Goal: Task Accomplishment & Management: Use online tool/utility

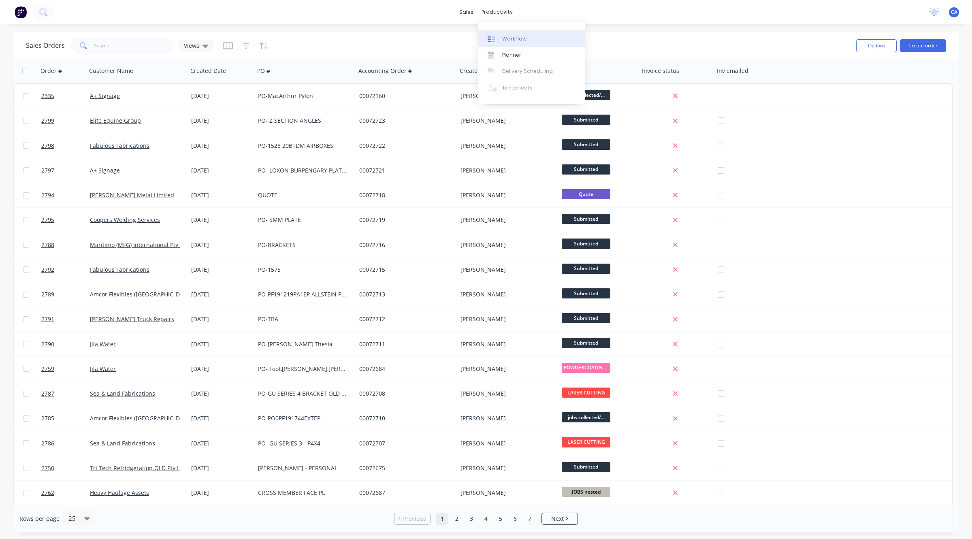
click at [502, 33] on link "Workflow" at bounding box center [531, 38] width 107 height 16
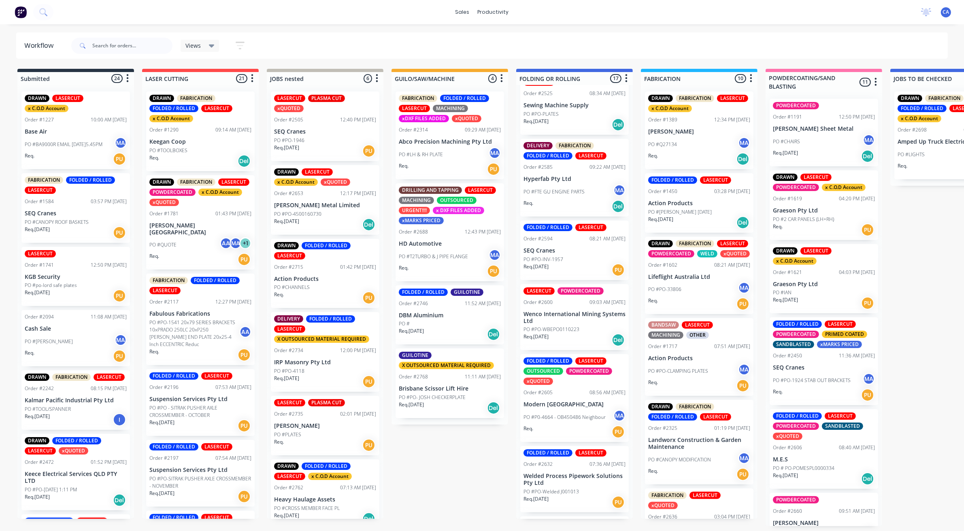
scroll to position [304, 0]
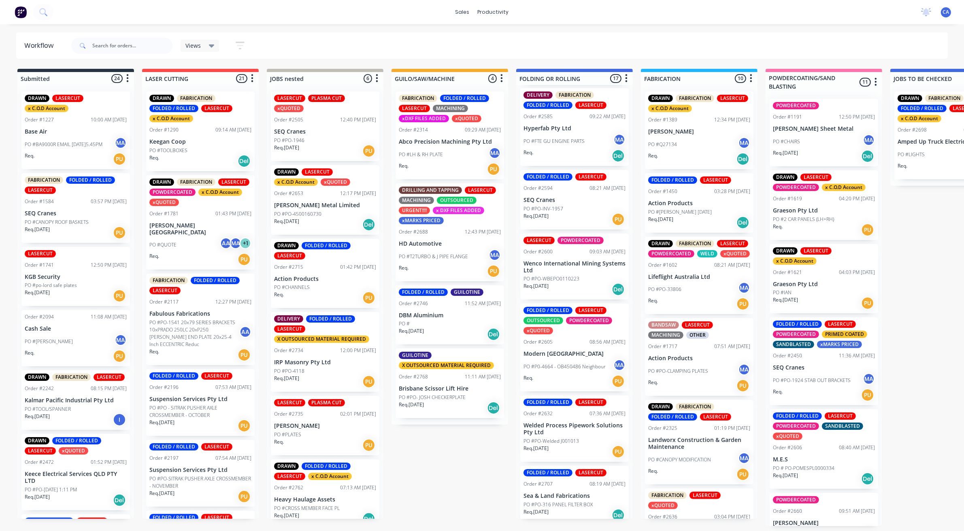
click at [572, 290] on div "Req. [DATE] Del" at bounding box center [574, 290] width 102 height 14
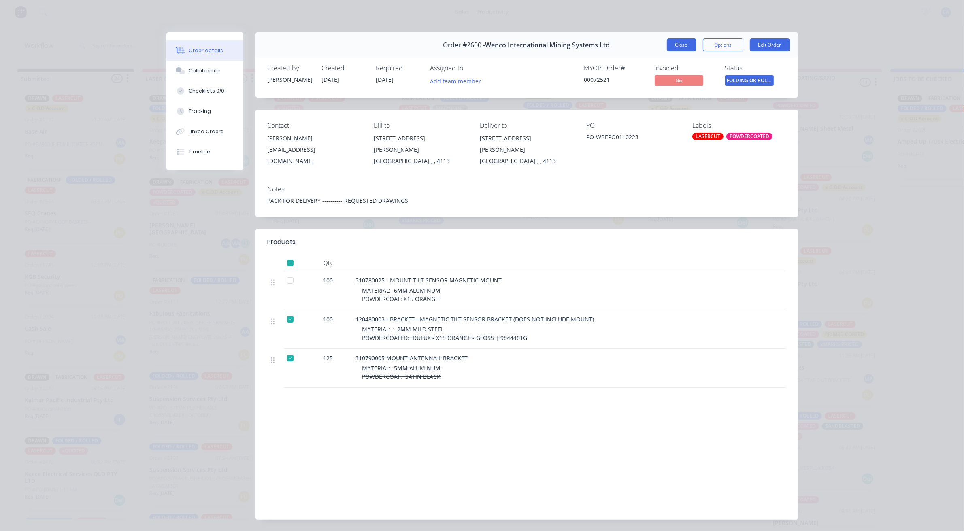
click at [687, 44] on button "Close" at bounding box center [682, 44] width 30 height 13
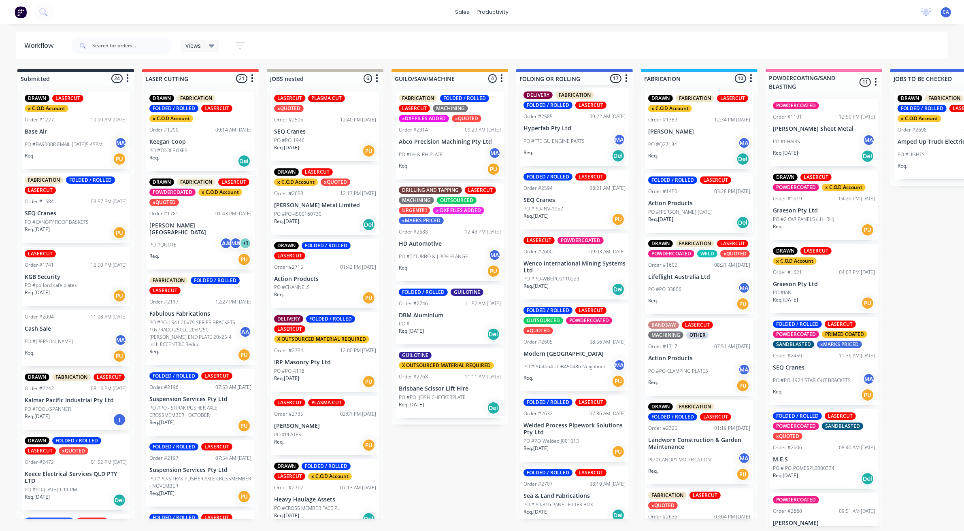
click at [551, 440] on p "PO #PO-Welded J001013" at bounding box center [550, 441] width 55 height 7
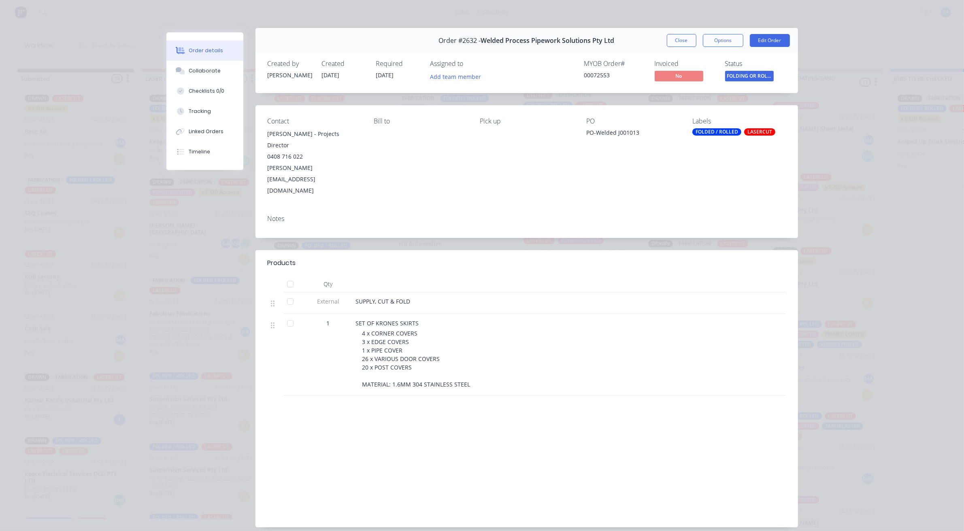
scroll to position [2, 0]
click at [208, 70] on div "Collaborate" at bounding box center [205, 70] width 32 height 7
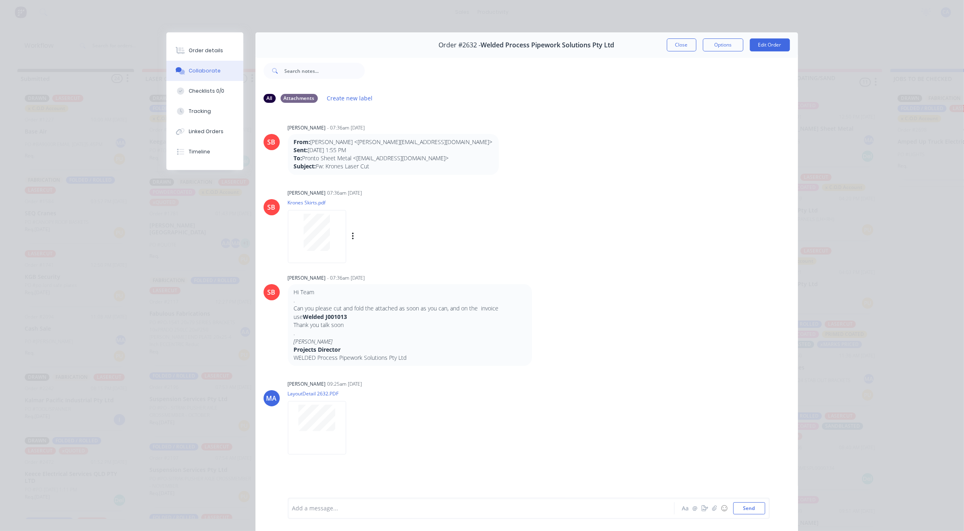
scroll to position [0, 0]
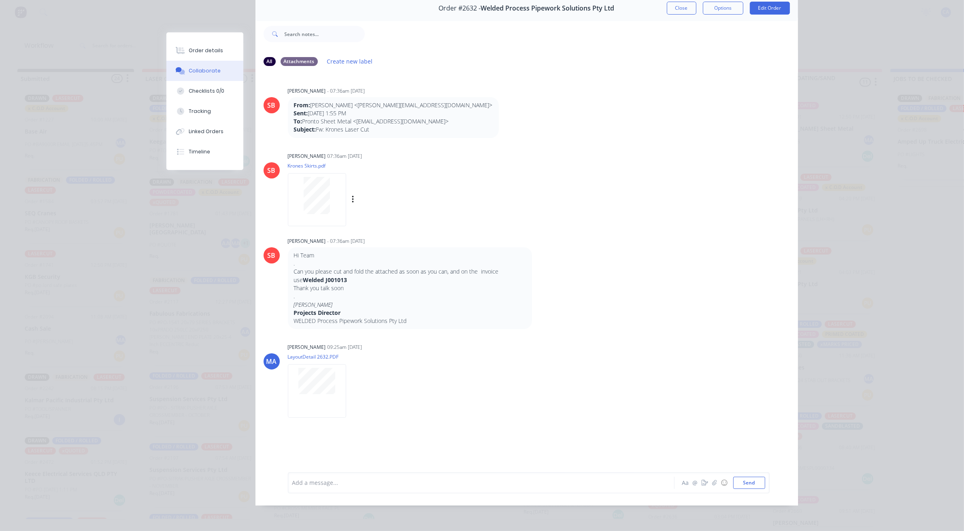
click at [476, 192] on div "[PERSON_NAME] 07:36am [DATE] Krones Skirts.pdf Labels Download" at bounding box center [414, 186] width 253 height 73
click at [208, 49] on div "Order details" at bounding box center [206, 50] width 34 height 7
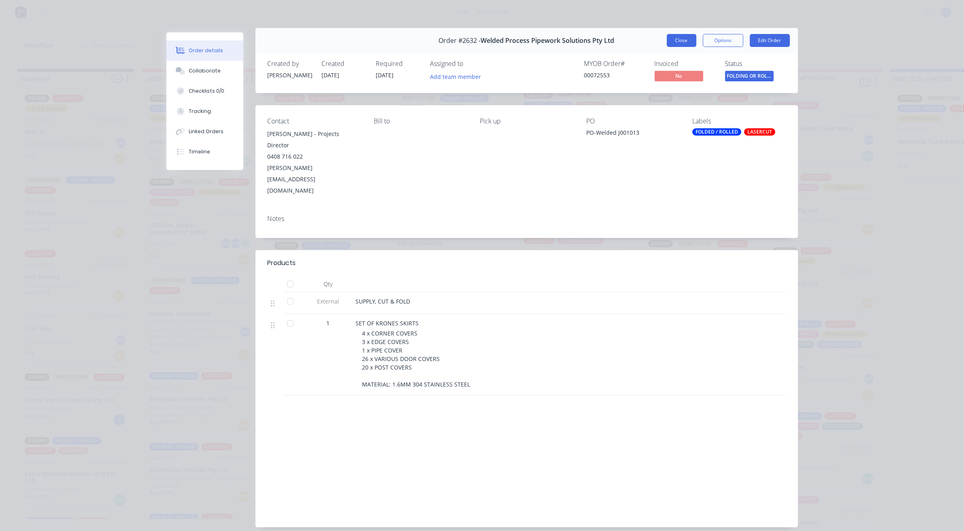
click at [686, 42] on button "Close" at bounding box center [682, 40] width 30 height 13
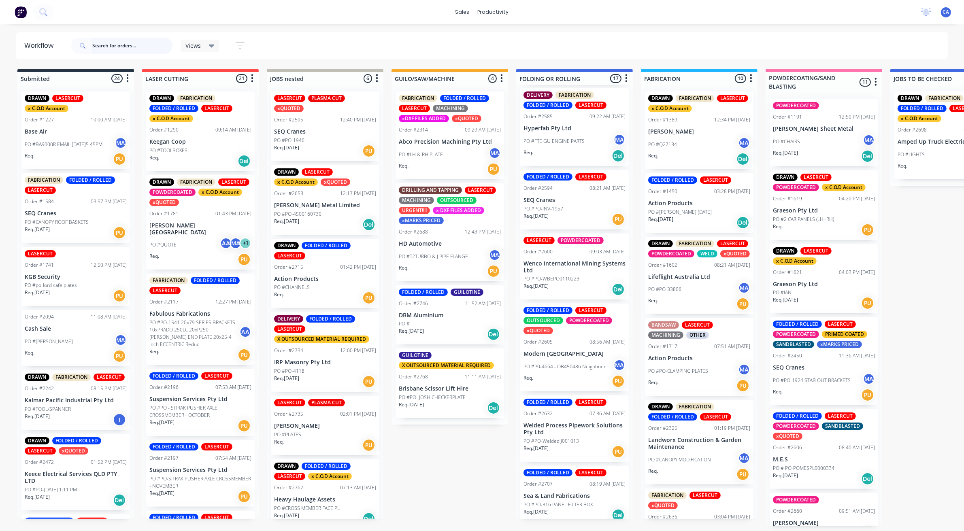
click at [136, 49] on input "text" at bounding box center [132, 46] width 80 height 16
type input "unique"
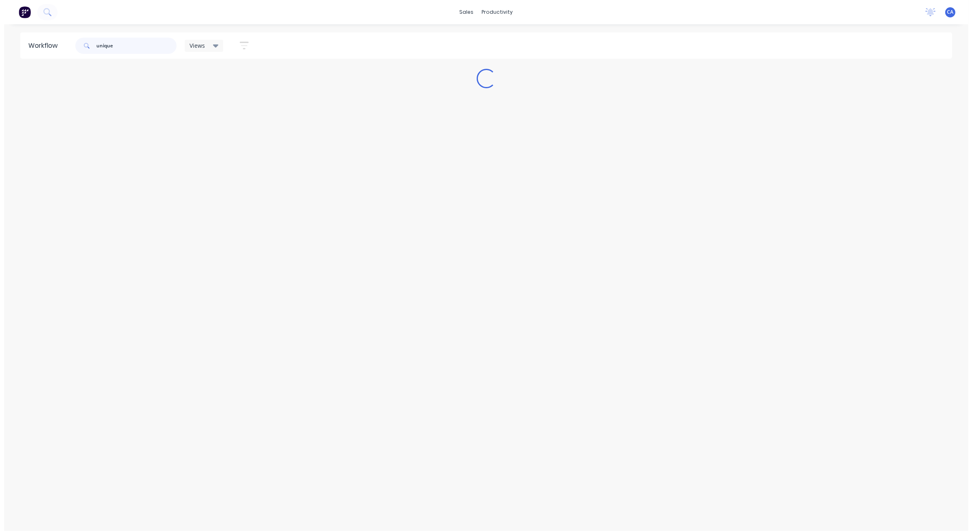
scroll to position [0, 0]
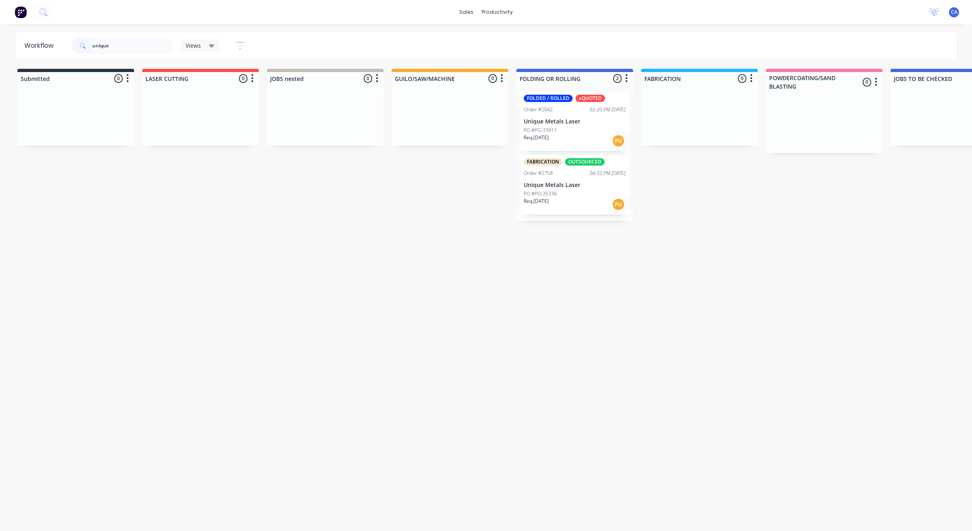
click at [565, 190] on div "PO #PO-35336" at bounding box center [574, 193] width 102 height 7
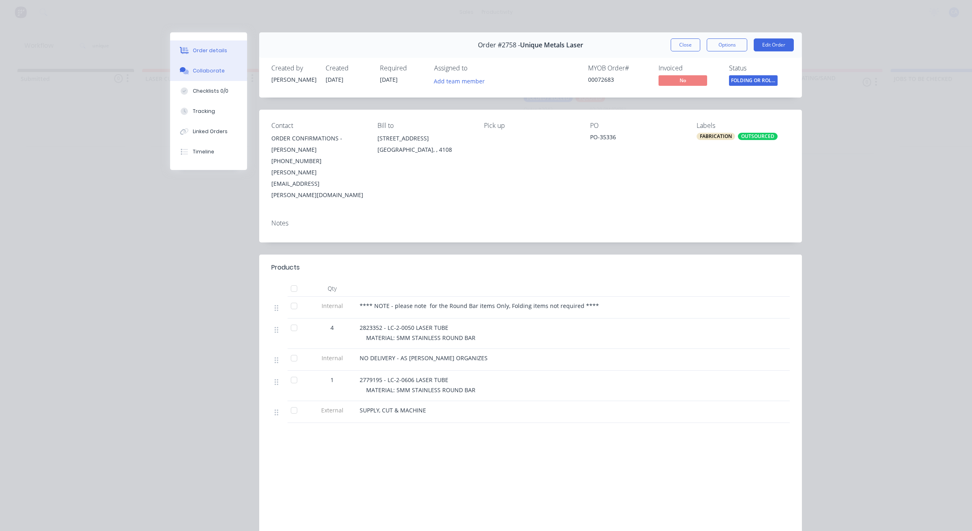
click at [215, 72] on div "Collaborate" at bounding box center [209, 70] width 32 height 7
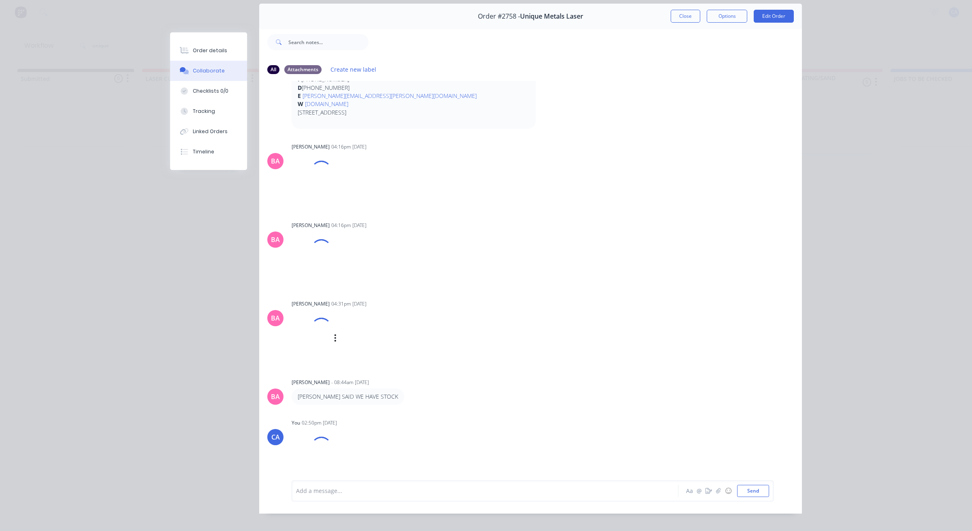
scroll to position [45, 0]
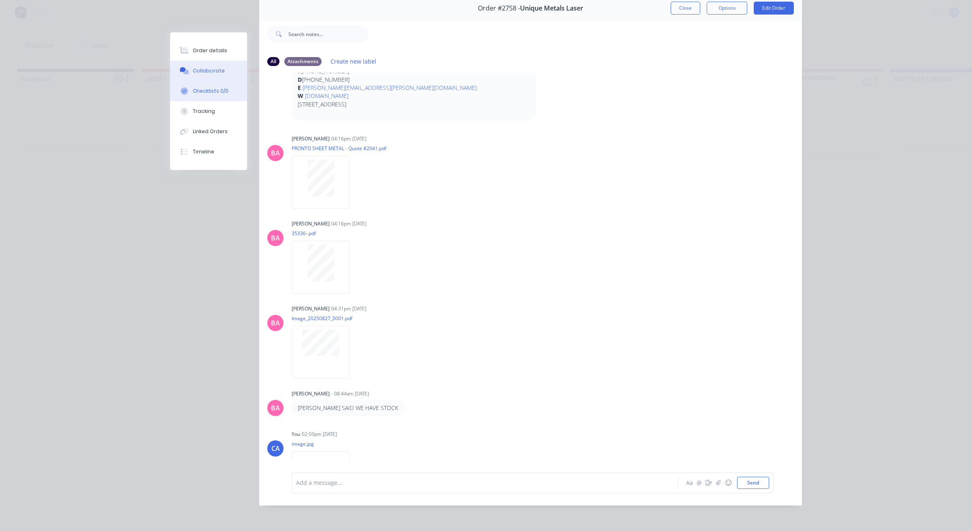
click at [207, 98] on button "Checklists 0/0" at bounding box center [208, 91] width 77 height 20
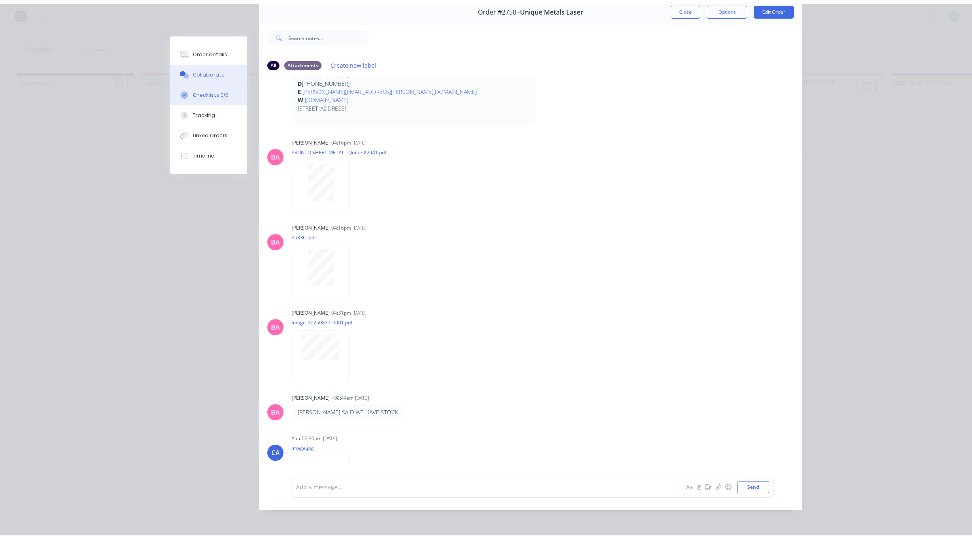
scroll to position [0, 0]
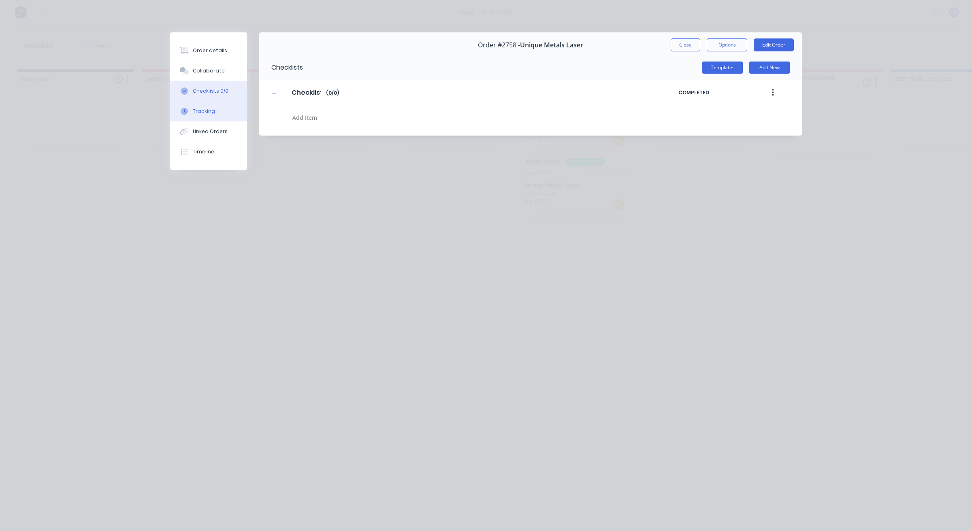
click at [195, 108] on div "Tracking" at bounding box center [204, 111] width 22 height 7
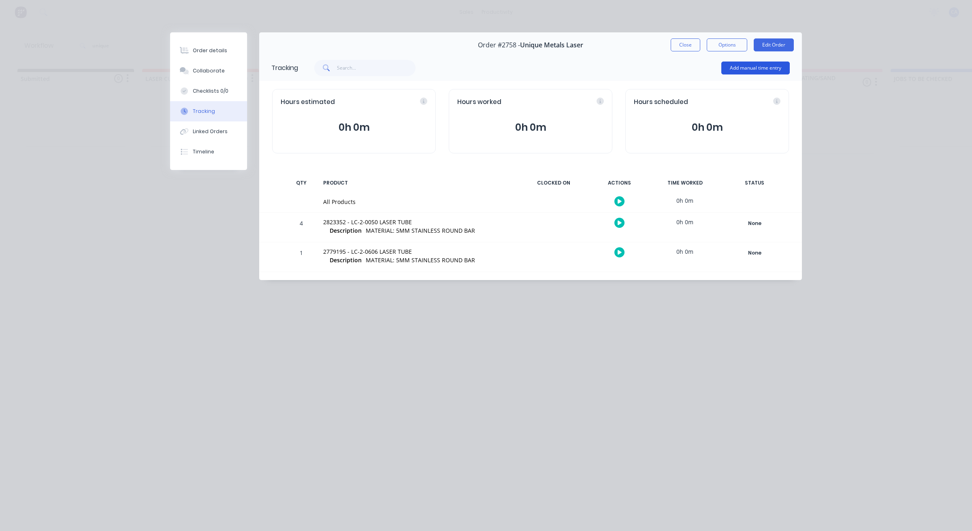
click at [755, 71] on button "Add manual time entry" at bounding box center [755, 68] width 68 height 13
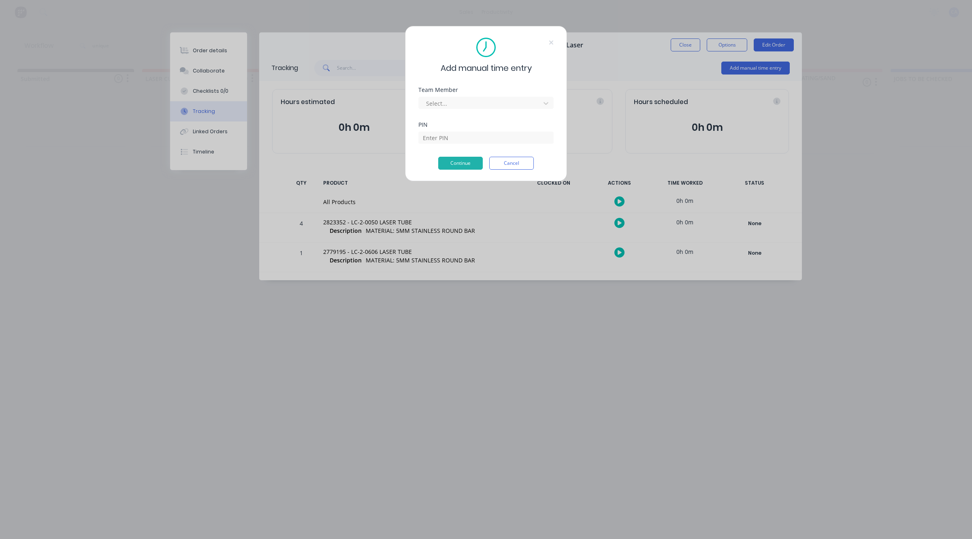
click at [500, 98] on div at bounding box center [480, 103] width 111 height 10
click at [464, 516] on div "[PERSON_NAME]" at bounding box center [486, 520] width 972 height 9
click at [459, 144] on input at bounding box center [485, 150] width 135 height 12
type input "0000"
click at [478, 163] on button "Continue" at bounding box center [460, 163] width 45 height 13
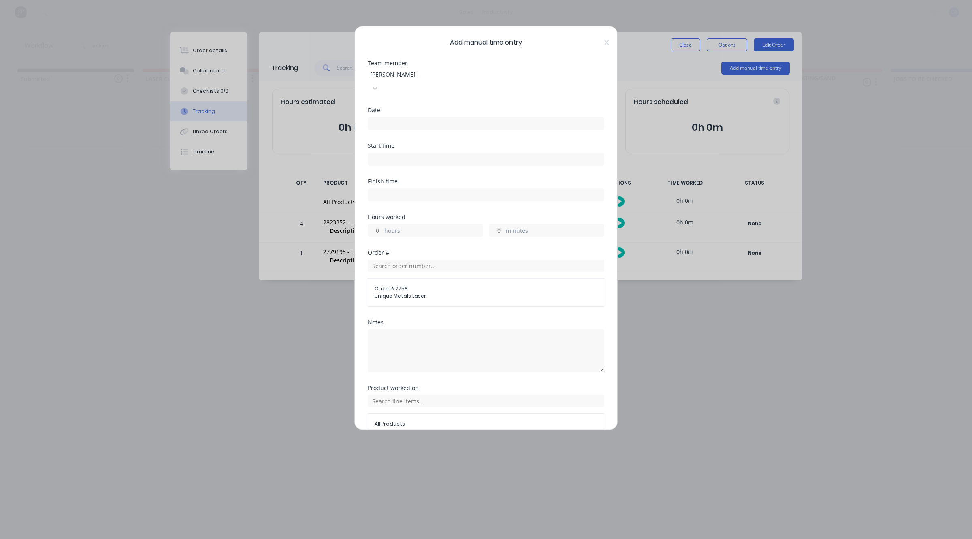
click at [436, 117] on input at bounding box center [486, 123] width 236 height 12
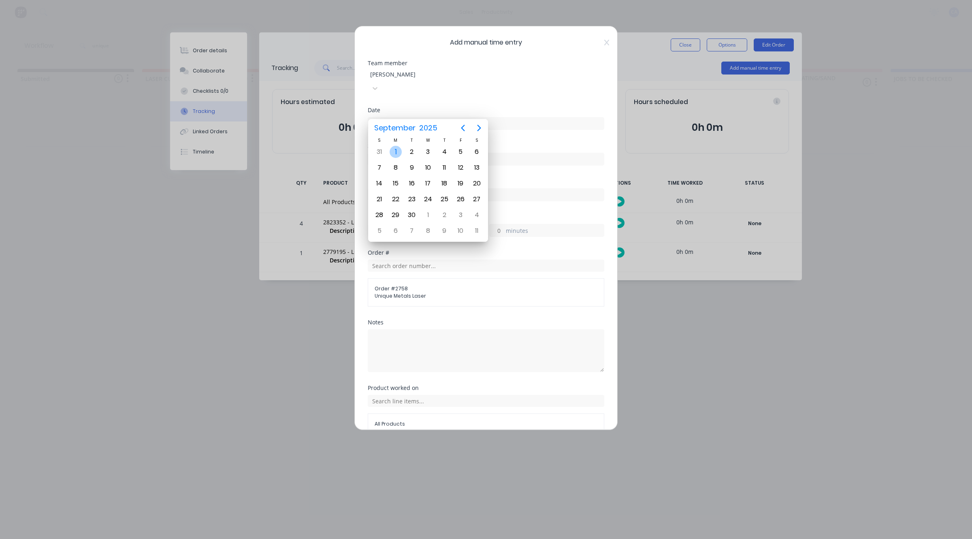
click at [396, 153] on div "1" at bounding box center [395, 152] width 12 height 12
type input "[DATE]"
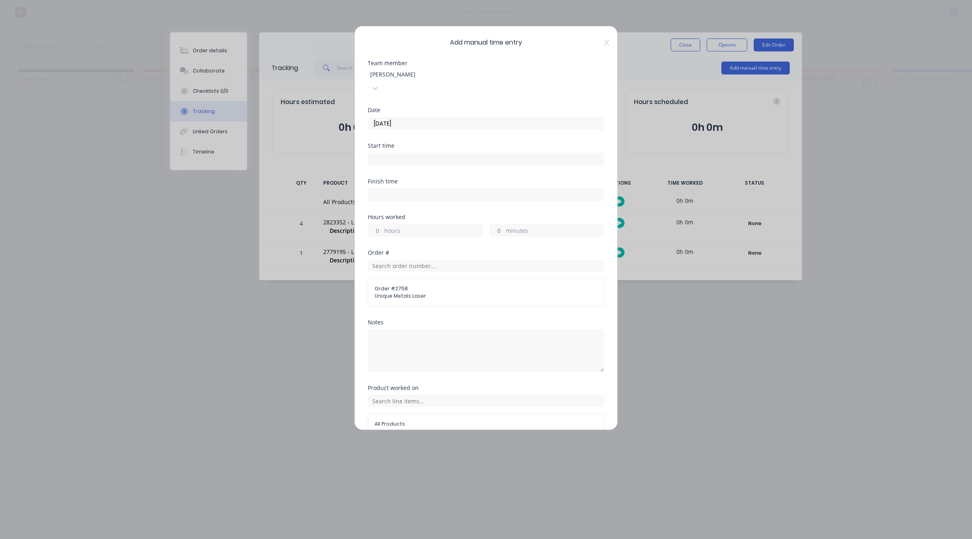
click at [491, 224] on input "minutes" at bounding box center [496, 230] width 14 height 12
type input "30"
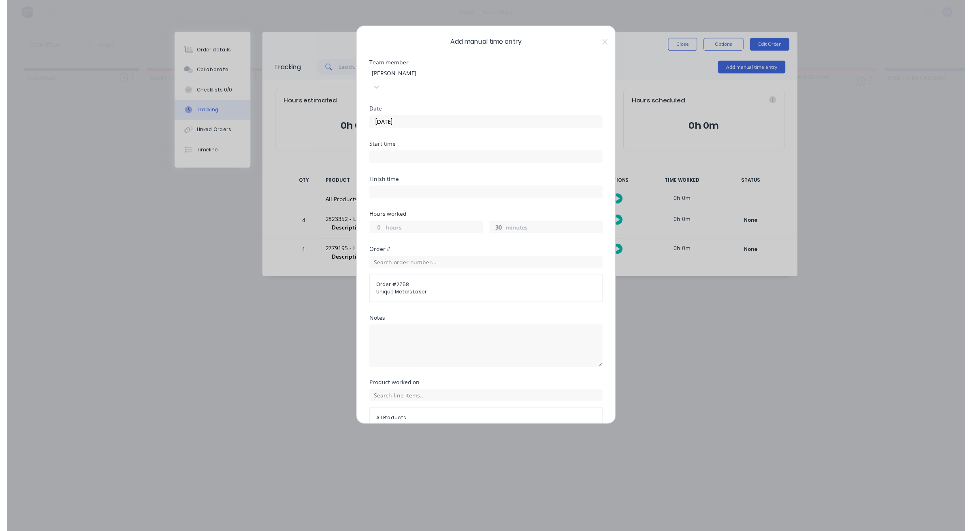
scroll to position [31, 0]
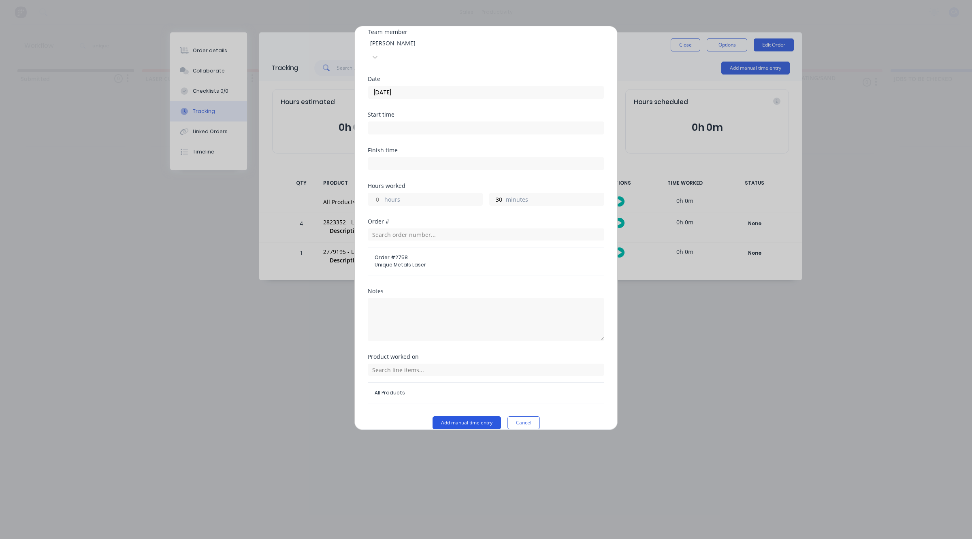
click at [462, 416] on button "Add manual time entry" at bounding box center [466, 422] width 68 height 13
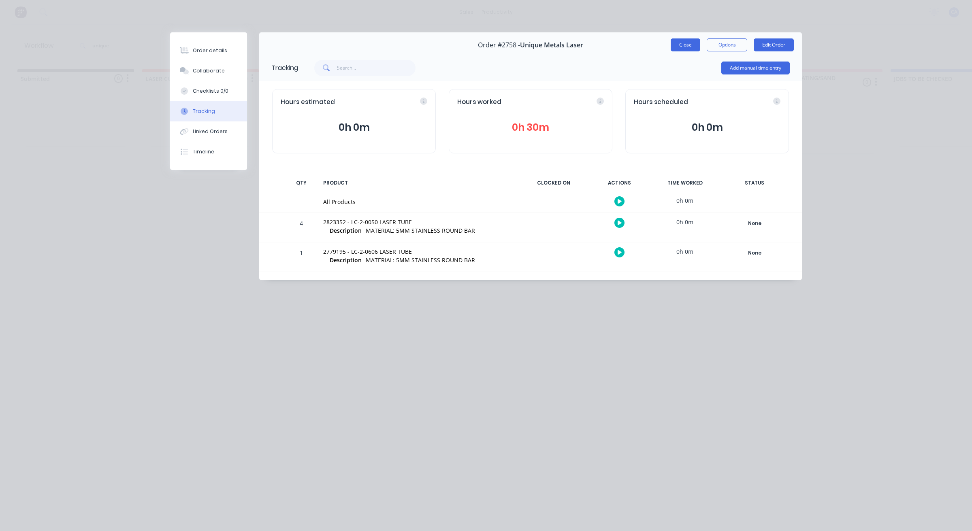
click at [685, 43] on button "Close" at bounding box center [685, 44] width 30 height 13
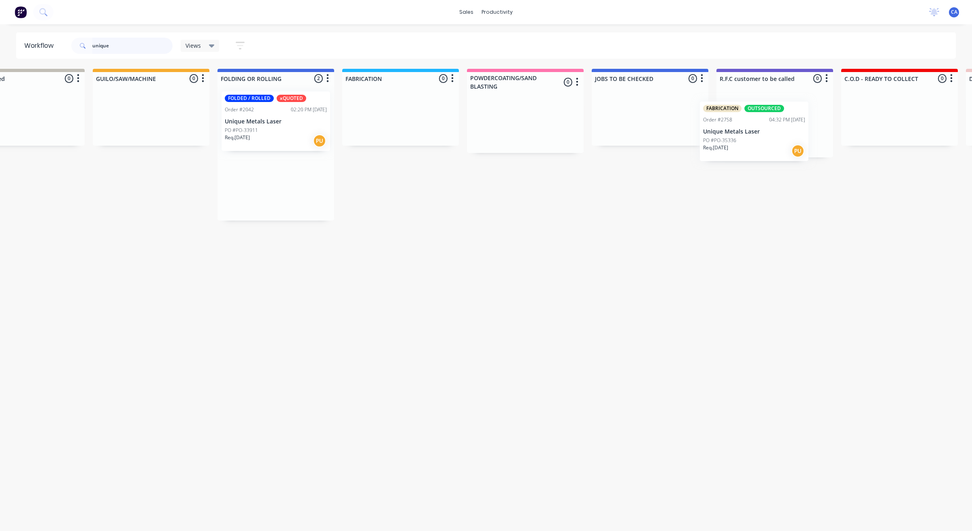
scroll to position [0, 304]
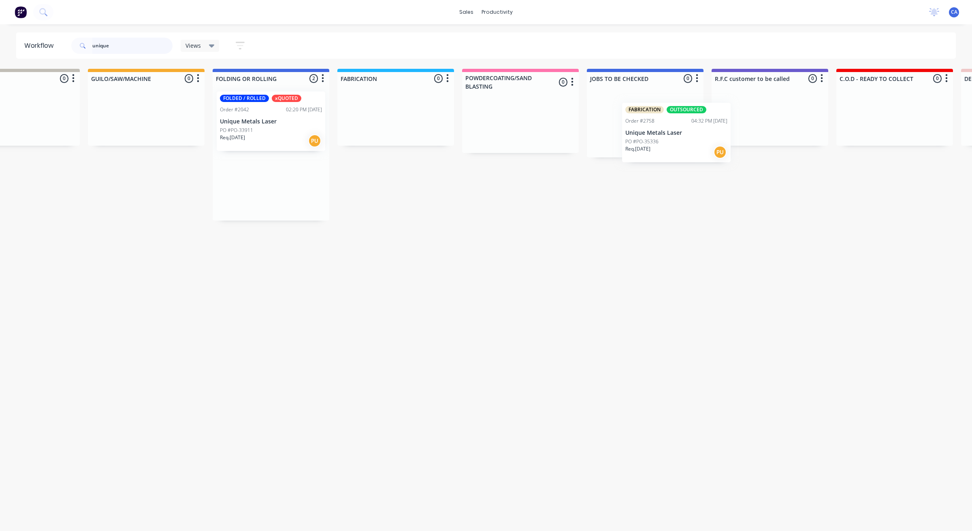
drag, startPoint x: 586, startPoint y: 185, endPoint x: 691, endPoint y: 131, distance: 118.8
click at [691, 131] on div "Submitted 0 Sort By Created date Required date Order number Customer name Most …" at bounding box center [776, 145] width 2172 height 152
drag, startPoint x: 53, startPoint y: 35, endPoint x: 18, endPoint y: 33, distance: 34.9
click at [18, 33] on header "Workflow unique Views Save new view None (Default) edit Show/Hide statuses Show…" at bounding box center [486, 45] width 940 height 26
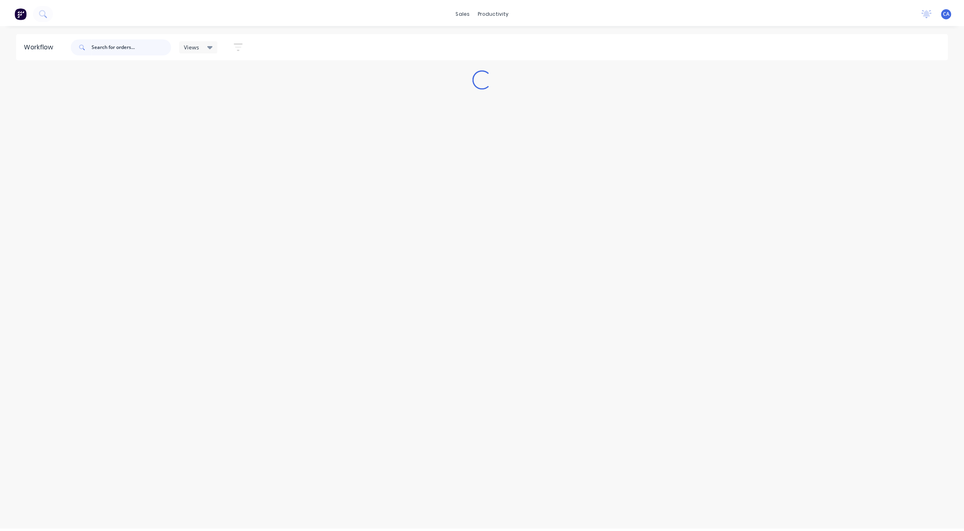
scroll to position [0, 0]
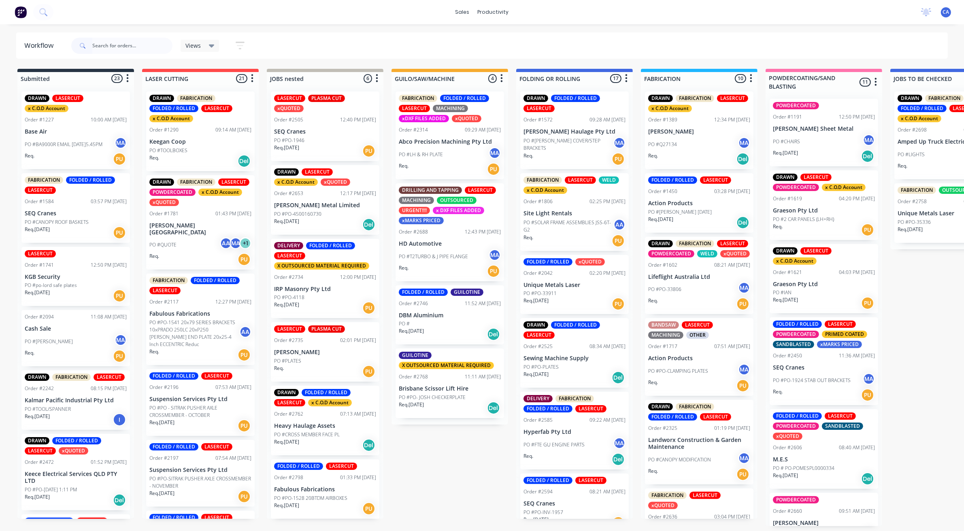
click at [420, 385] on p "Brisbane Scissor Lift Hire" at bounding box center [450, 388] width 102 height 7
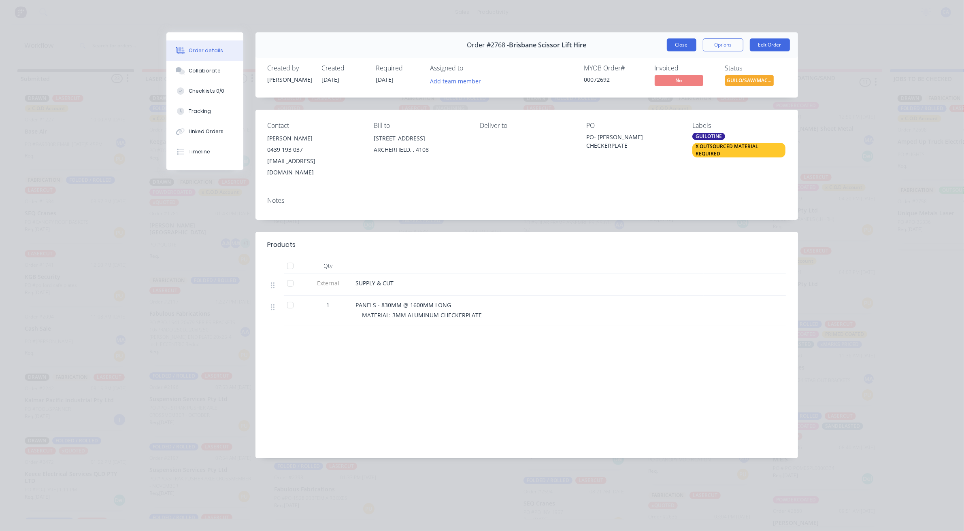
click at [678, 45] on button "Close" at bounding box center [682, 44] width 30 height 13
